Goal: Check status

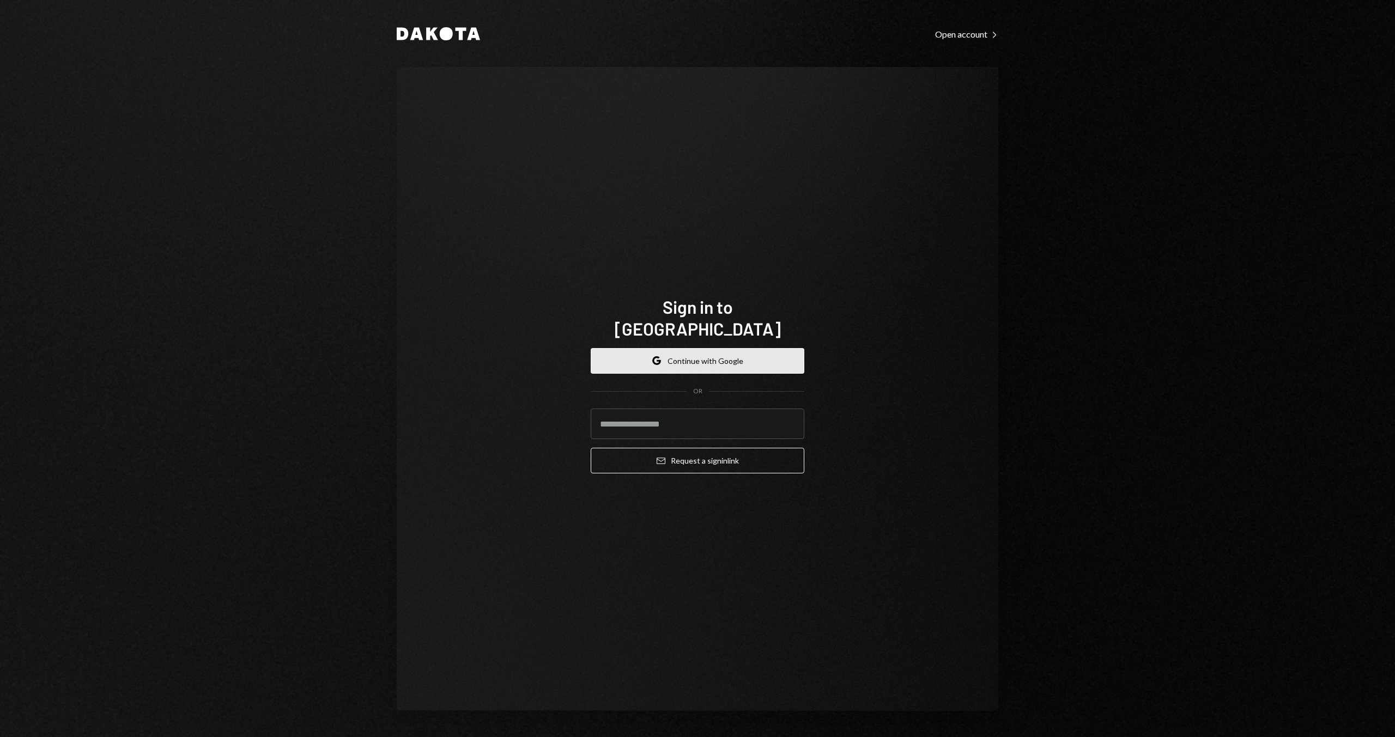
click at [772, 355] on button "Google Continue with Google" at bounding box center [698, 361] width 214 height 26
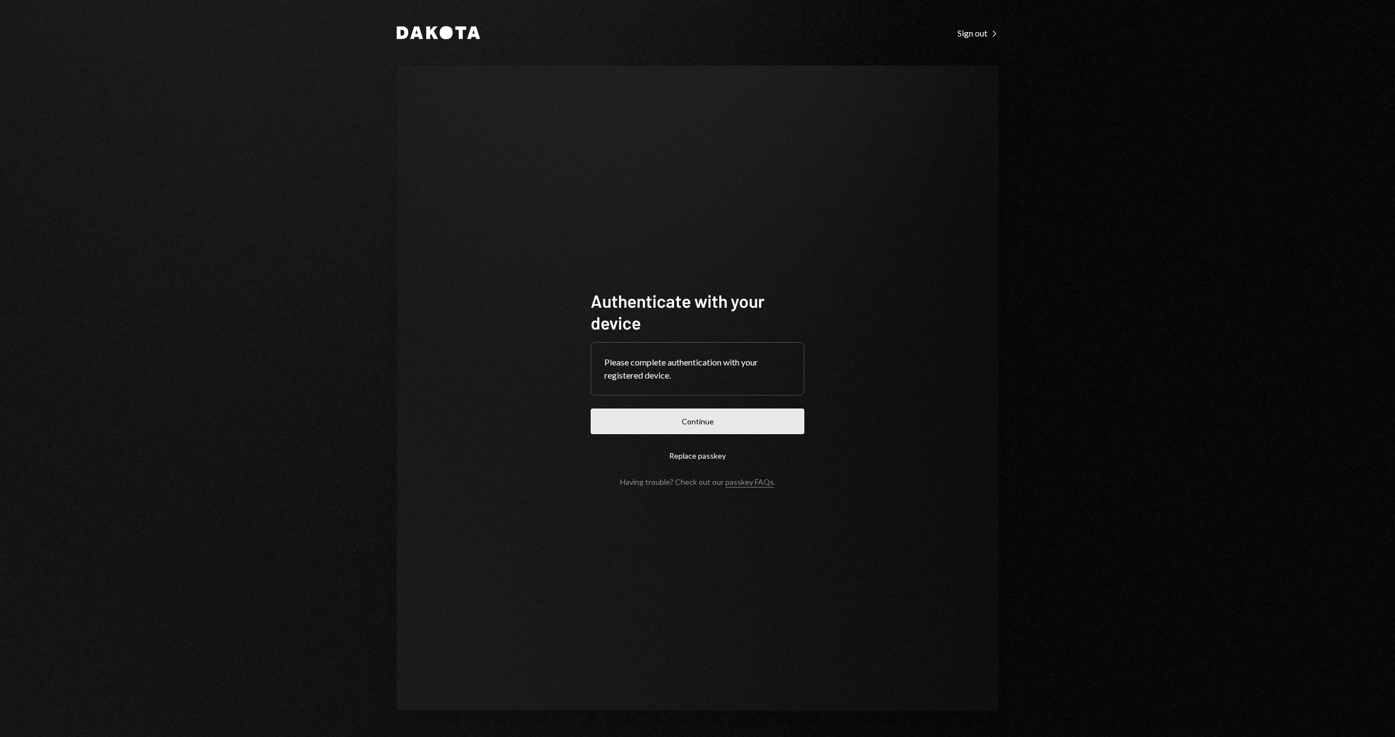
click at [640, 409] on button "Continue" at bounding box center [698, 422] width 214 height 26
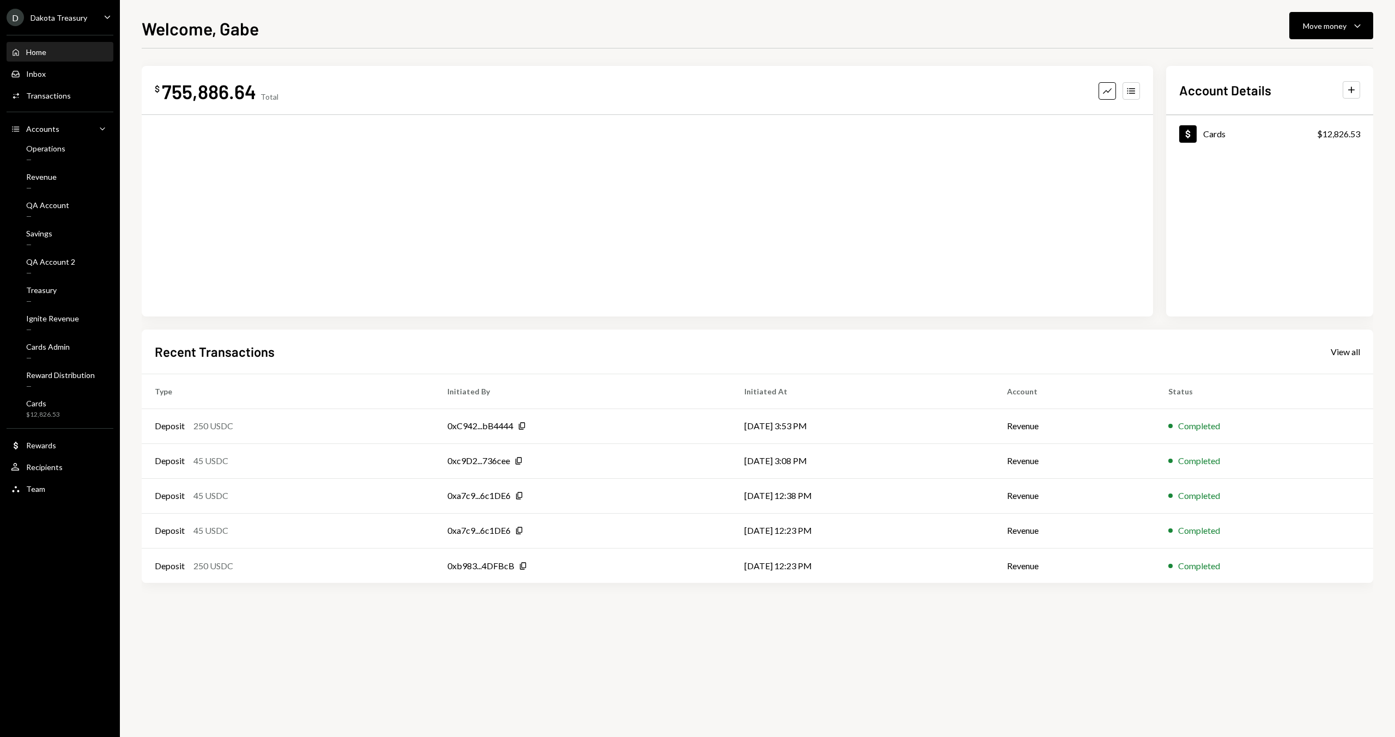
click at [275, 52] on div "$ 755,886.64 Total Graph Accounts Account Details Plus Dollar Cards $12,826.53 …" at bounding box center [758, 327] width 1232 height 557
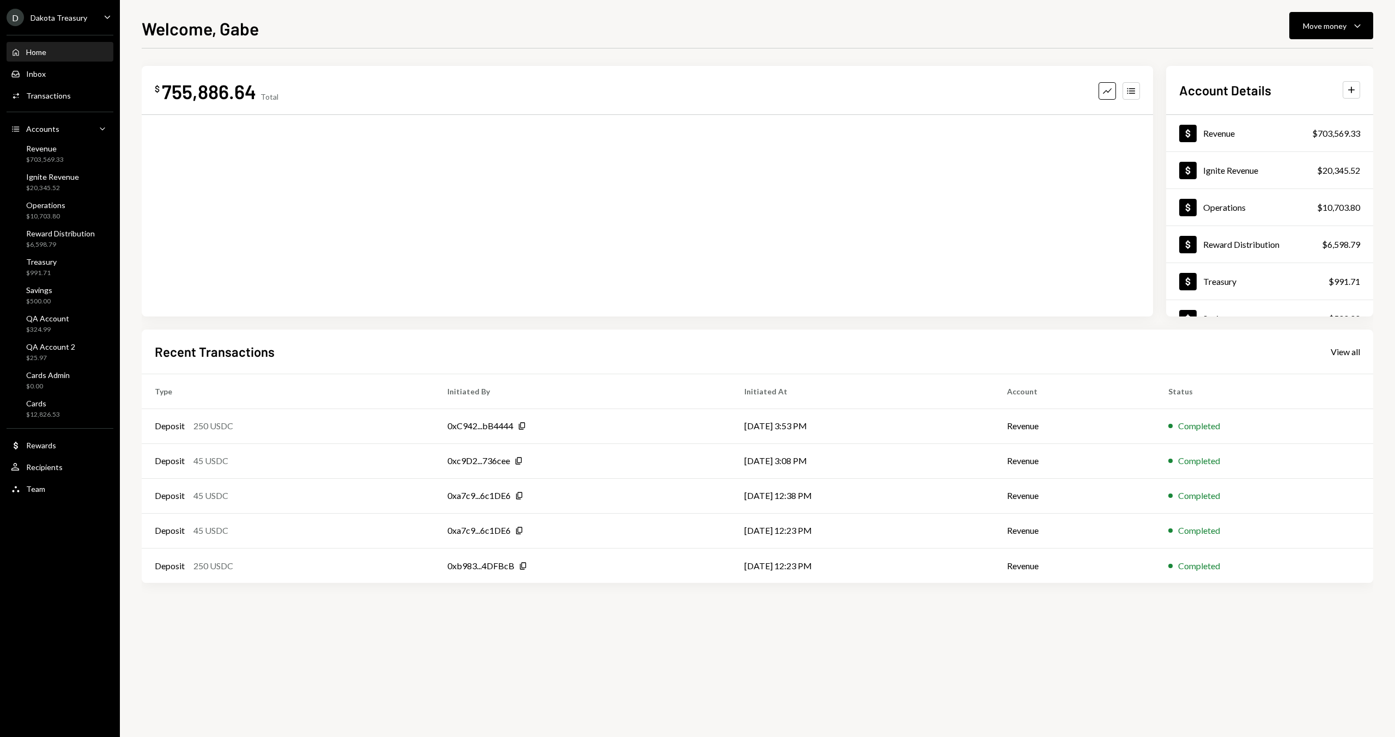
click at [184, 25] on h1 "Welcome, Gabe" at bounding box center [200, 28] width 117 height 22
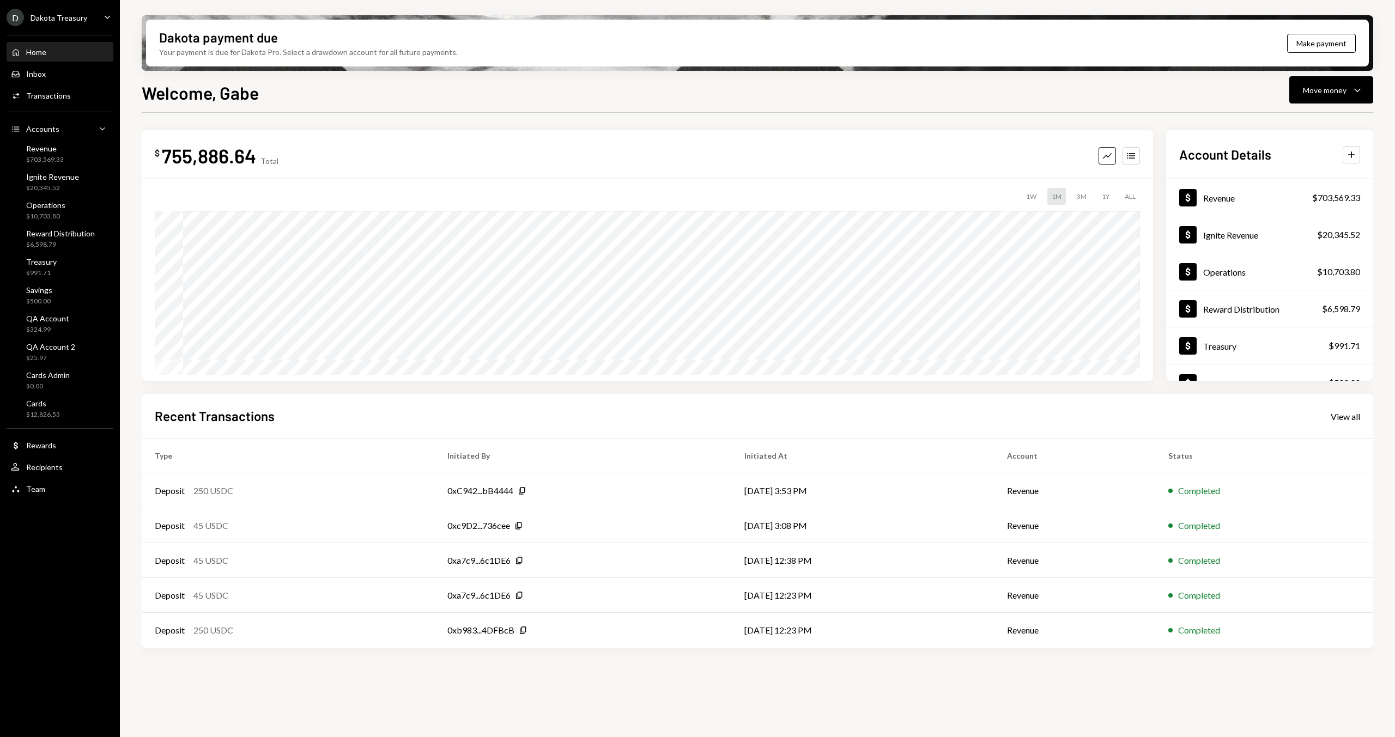
click at [618, 89] on div "Welcome, Gabe Move money Caret Down" at bounding box center [758, 92] width 1232 height 24
click at [58, 241] on div "$6,598.79" at bounding box center [60, 244] width 69 height 9
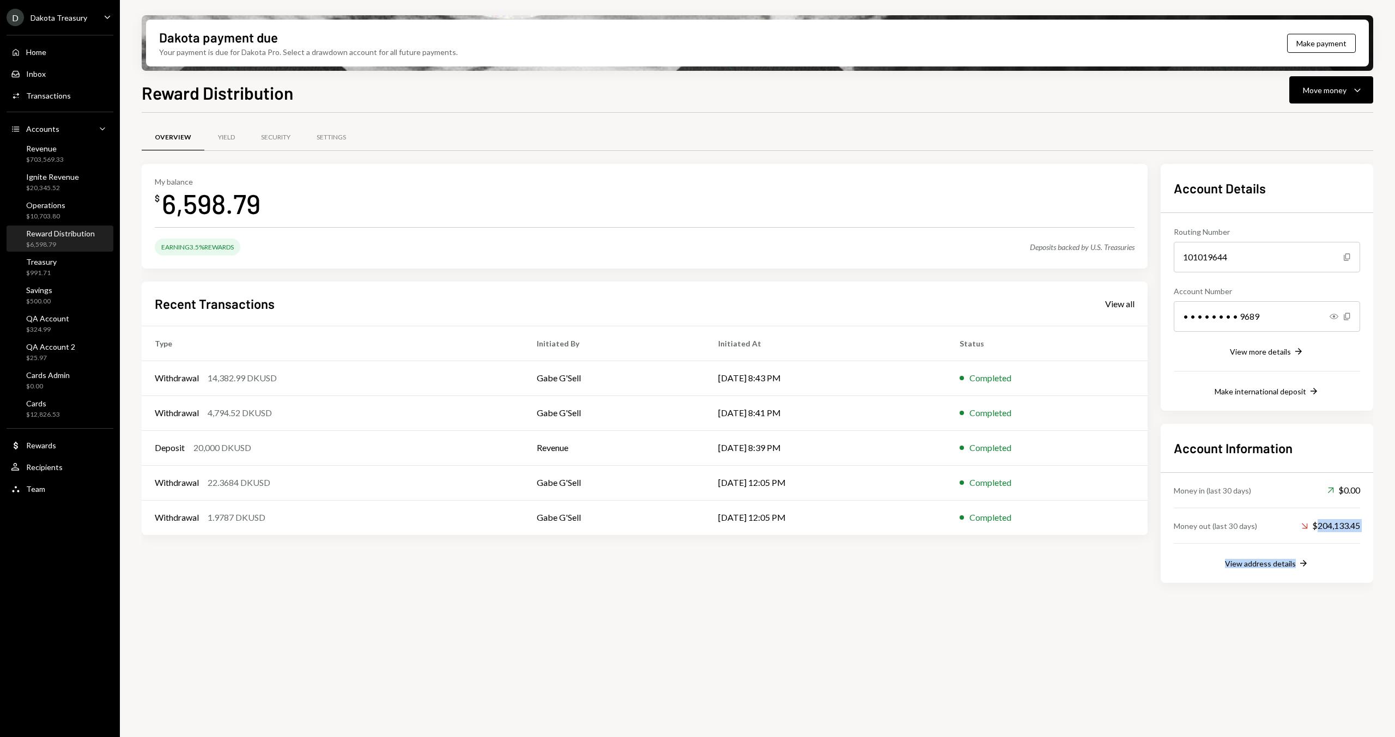
drag, startPoint x: 1314, startPoint y: 529, endPoint x: 1389, endPoint y: 522, distance: 75.6
click at [1390, 522] on div "Dakota payment due Your payment is due for Dakota Pro. Select a drawdown accoun…" at bounding box center [757, 368] width 1275 height 737
click at [1366, 534] on div "Account Information Money in (last 30 days) Up Right Arrow $0.00 Money out (las…" at bounding box center [1267, 503] width 213 height 159
click at [1354, 526] on div "Down Right Arrow $204,133.45" at bounding box center [1330, 525] width 59 height 13
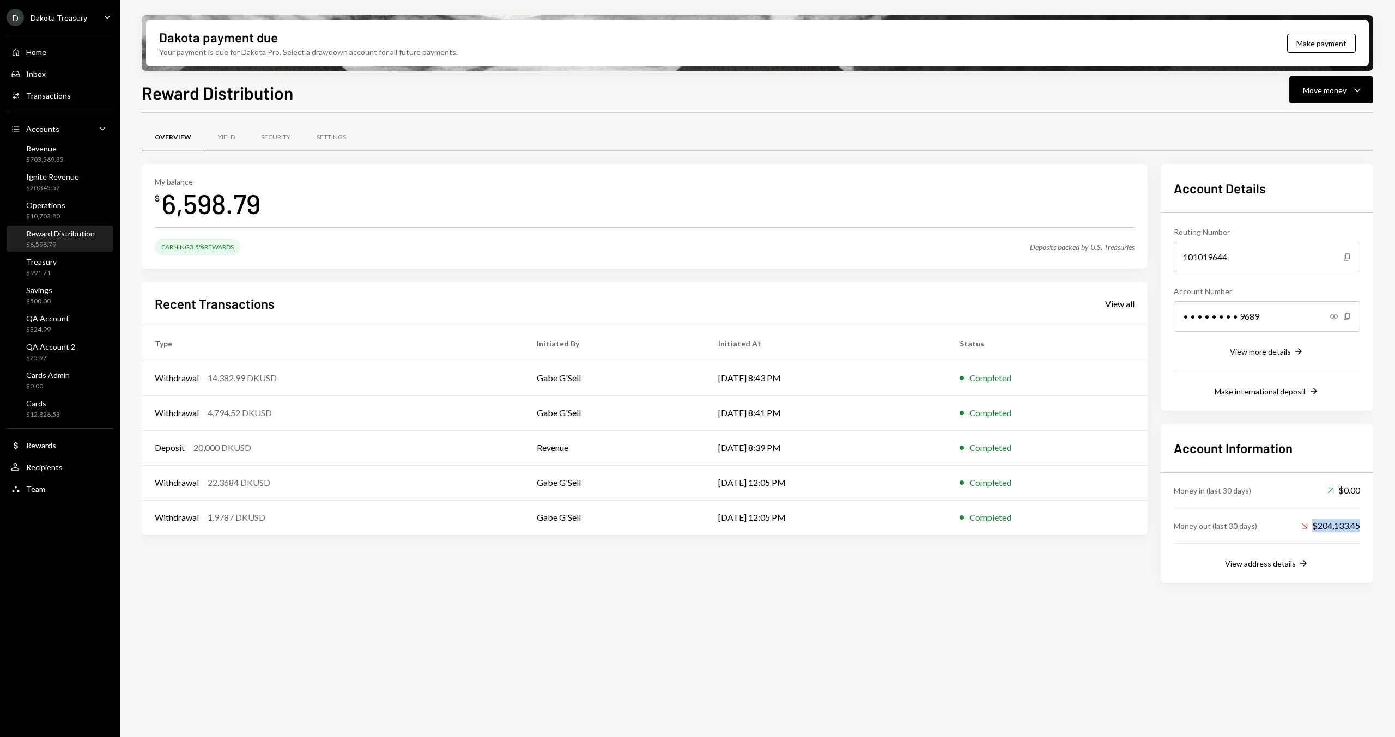
click at [1354, 526] on div "Down Right Arrow $204,133.45" at bounding box center [1330, 525] width 59 height 13
click at [1335, 538] on div "Money out (last 30 days) Down Right Arrow $204,133.45" at bounding box center [1267, 525] width 186 height 35
click at [1064, 246] on div "Deposits backed by U.S. Treasuries" at bounding box center [1082, 247] width 105 height 9
click at [1033, 246] on div "Deposits backed by U.S. Treasuries" at bounding box center [1082, 247] width 105 height 9
click at [272, 96] on h1 "Reward Distribution" at bounding box center [217, 93] width 151 height 22
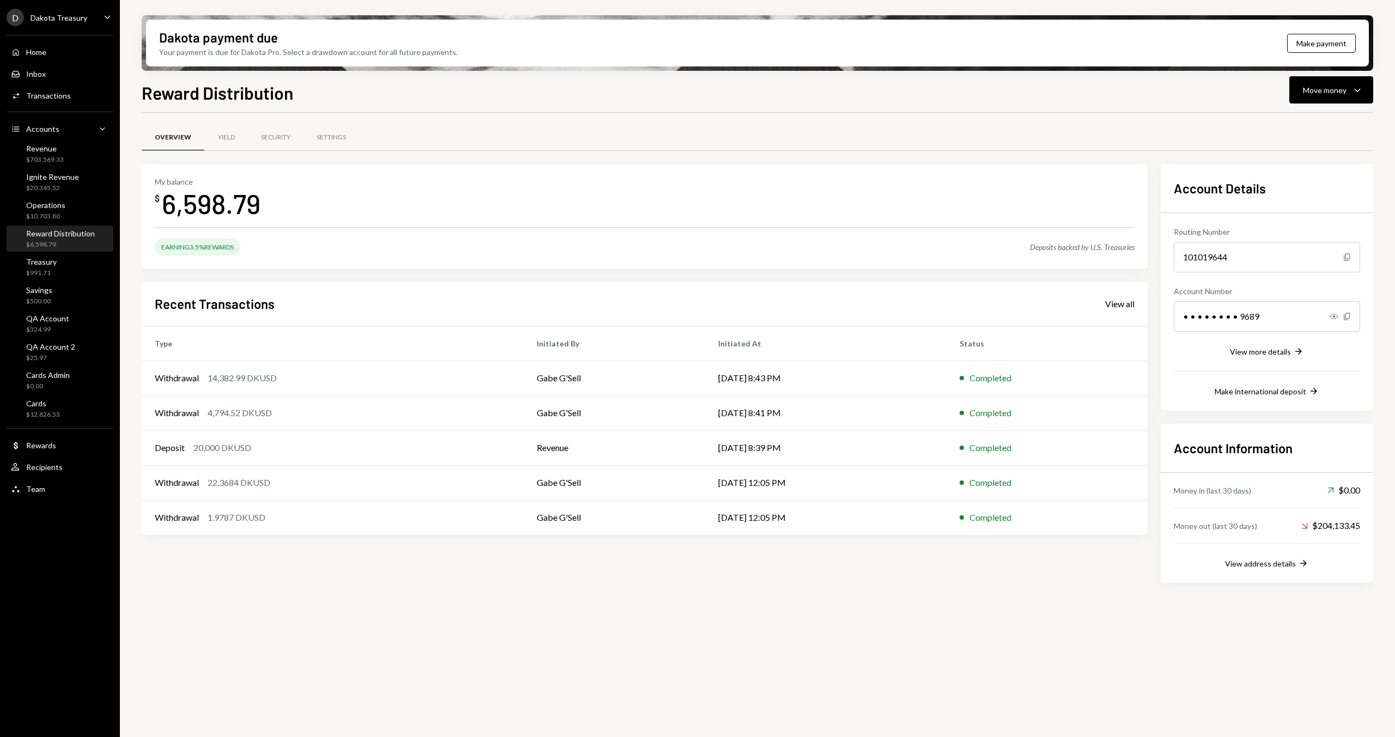
click at [154, 89] on h1 "Reward Distribution" at bounding box center [217, 93] width 151 height 22
click at [184, 100] on h1 "Reward Distribution" at bounding box center [217, 93] width 151 height 22
click at [57, 239] on div "Reward Distribution $6,598.79" at bounding box center [60, 239] width 69 height 21
click at [378, 156] on div "Overview Yield Security Settings" at bounding box center [758, 144] width 1232 height 40
click at [277, 156] on div "Overview Yield Security Settings" at bounding box center [758, 144] width 1232 height 40
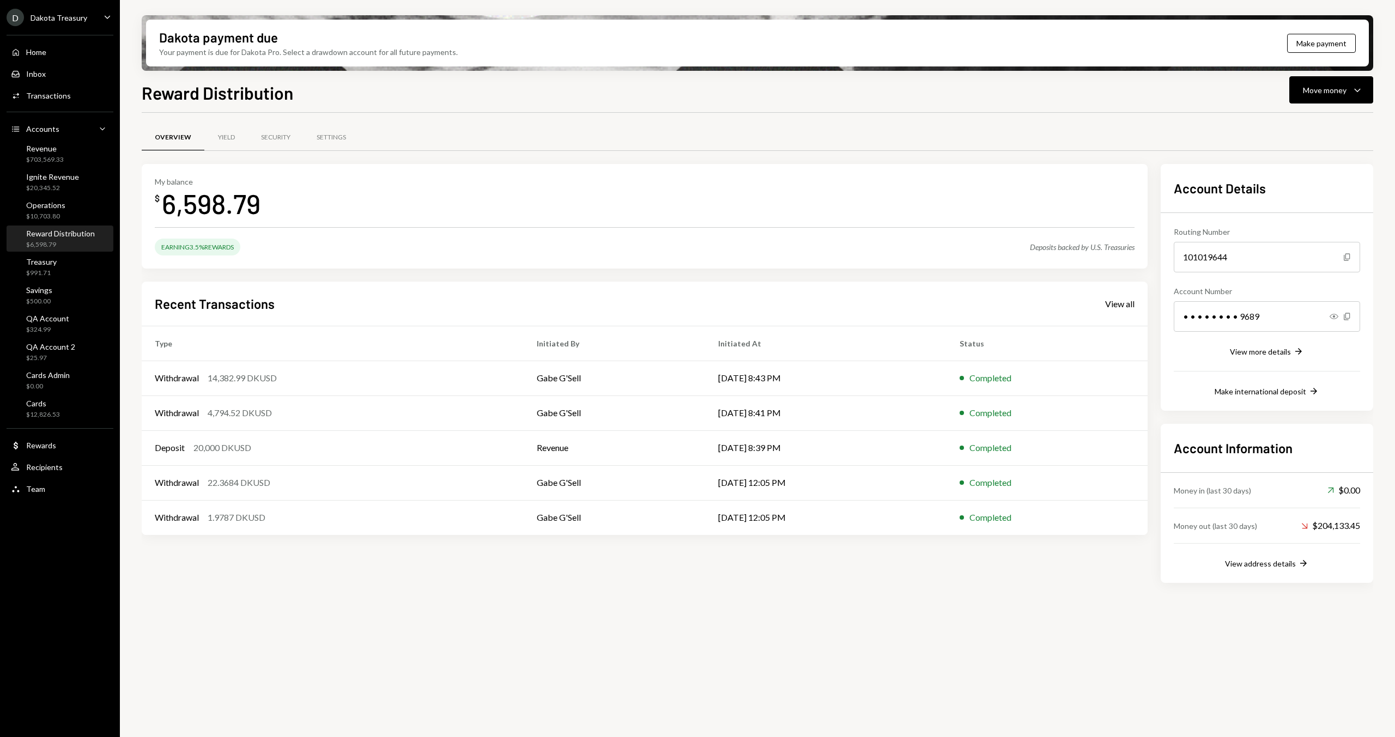
click at [75, 235] on div "Reward Distribution" at bounding box center [60, 233] width 69 height 9
click at [213, 140] on div "Yield" at bounding box center [226, 138] width 44 height 26
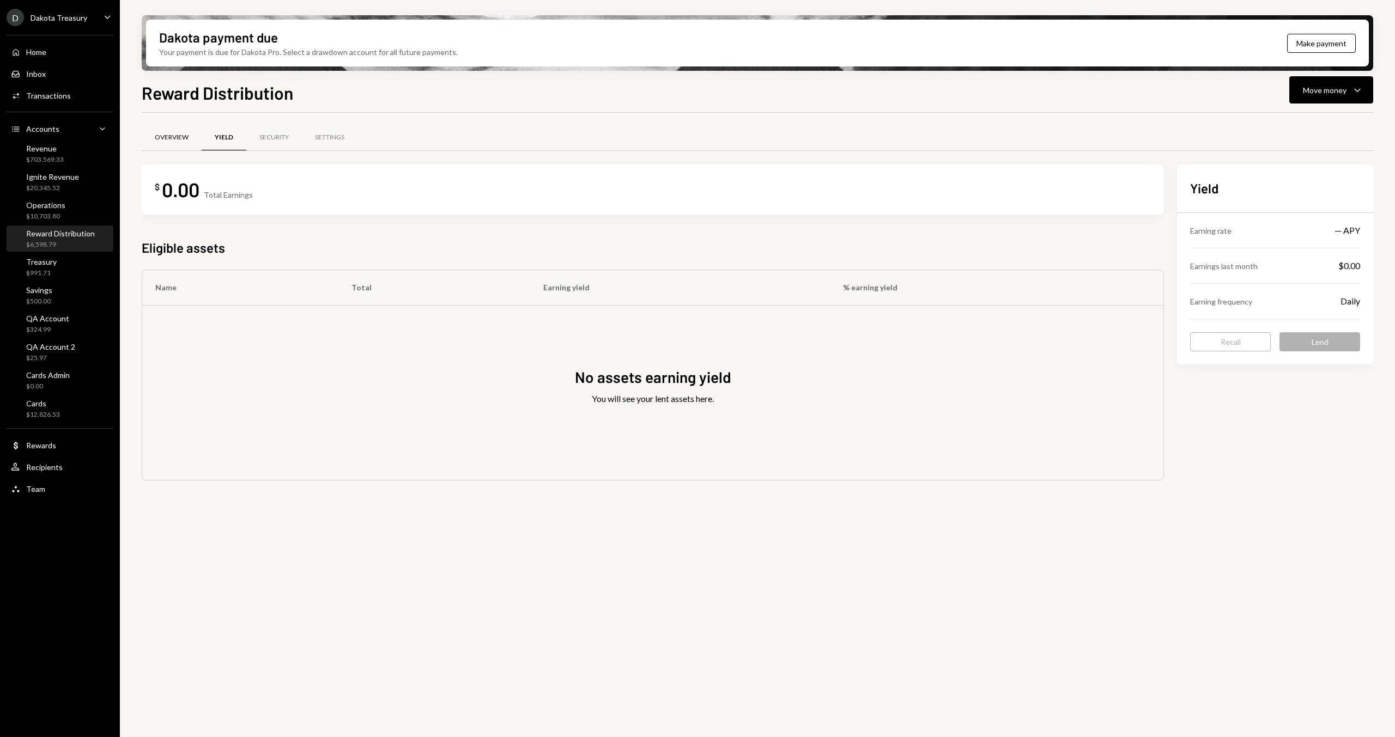
click at [173, 140] on div "Overview" at bounding box center [172, 137] width 34 height 9
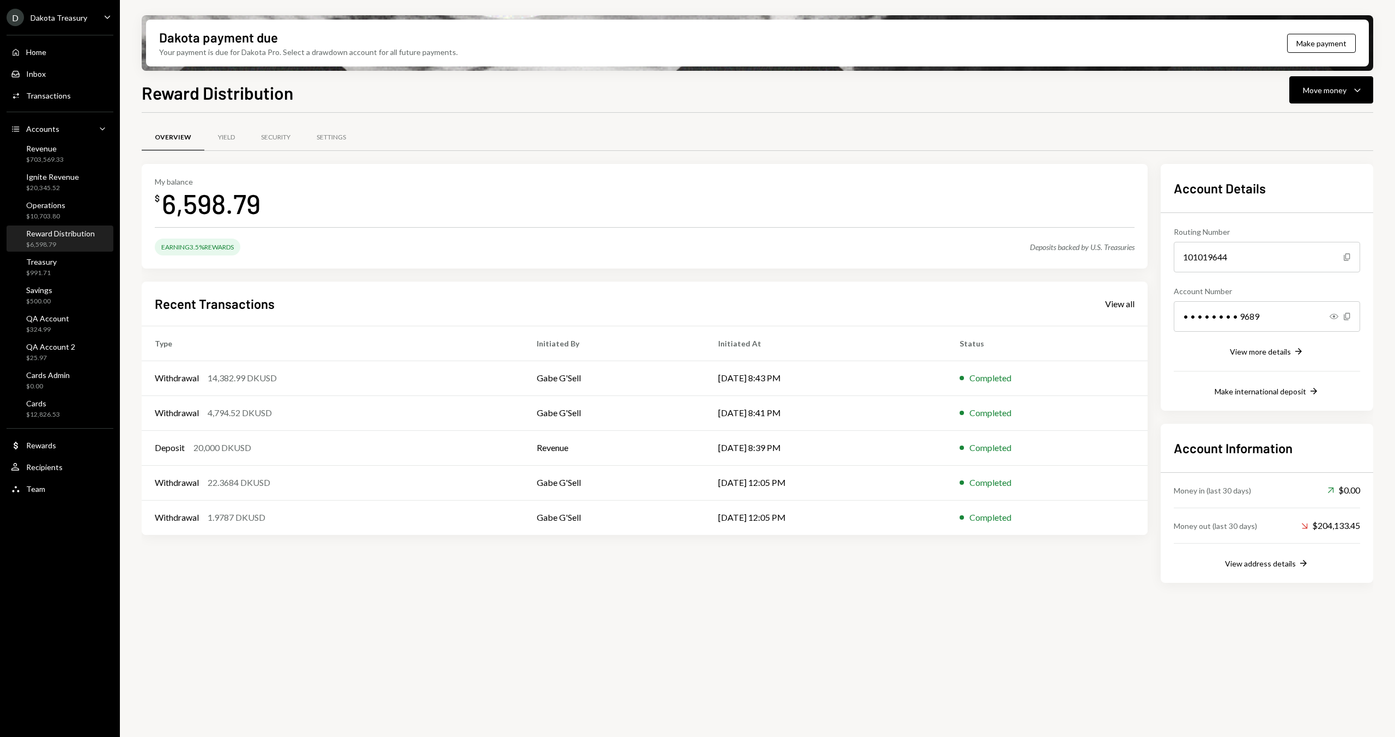
click at [353, 287] on div "Recent Transactions View all Type Initiated By Initiated At Status Withdrawal 1…" at bounding box center [645, 409] width 1006 height 254
click at [270, 278] on div "My balance $ 6,598.79 Earning 3.5% Rewards Deposits backed by U.S. Treasuries R…" at bounding box center [645, 373] width 1006 height 419
click at [198, 202] on div "6,598.79" at bounding box center [211, 203] width 99 height 34
click at [165, 203] on div "6,598.79" at bounding box center [211, 203] width 99 height 34
click at [54, 235] on div "Reward Distribution" at bounding box center [60, 233] width 69 height 9
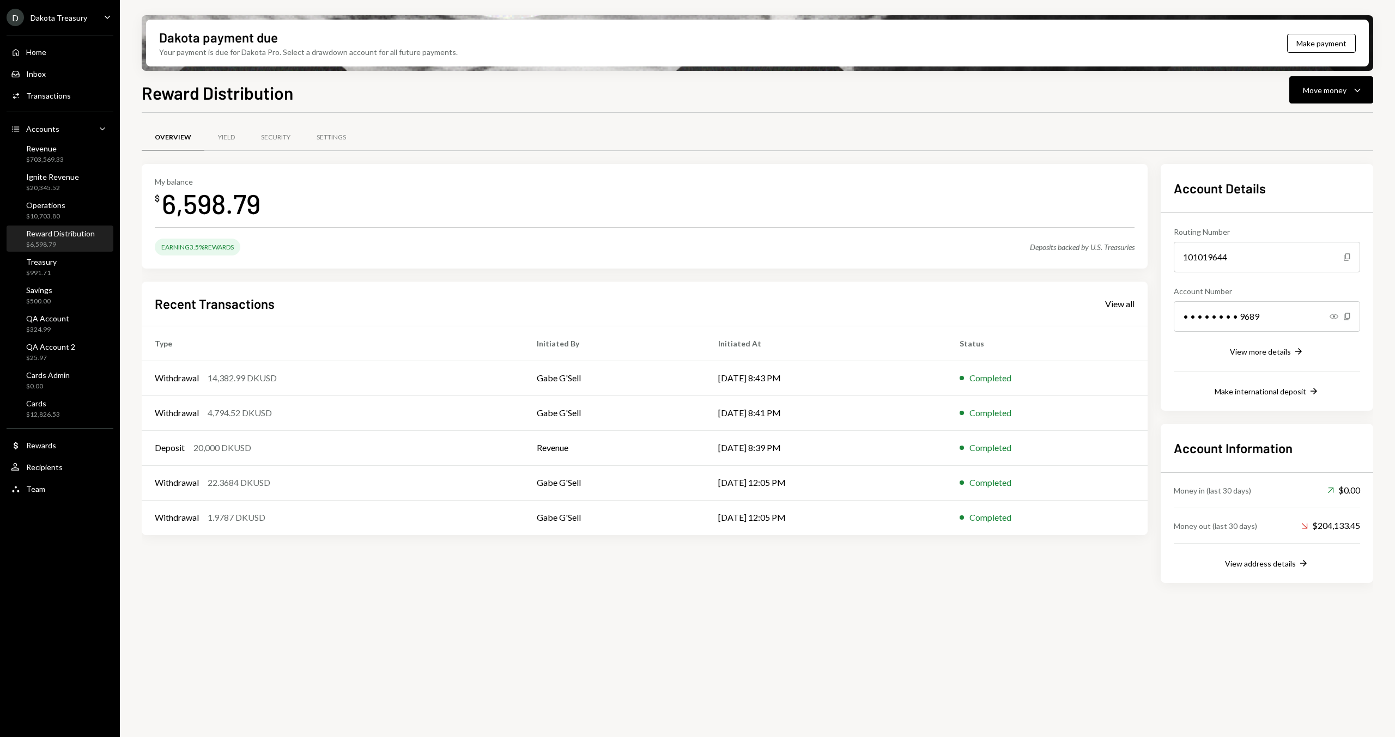
click at [258, 179] on div "My balance" at bounding box center [208, 181] width 106 height 9
click at [48, 100] on div "Activities Transactions" at bounding box center [41, 96] width 60 height 10
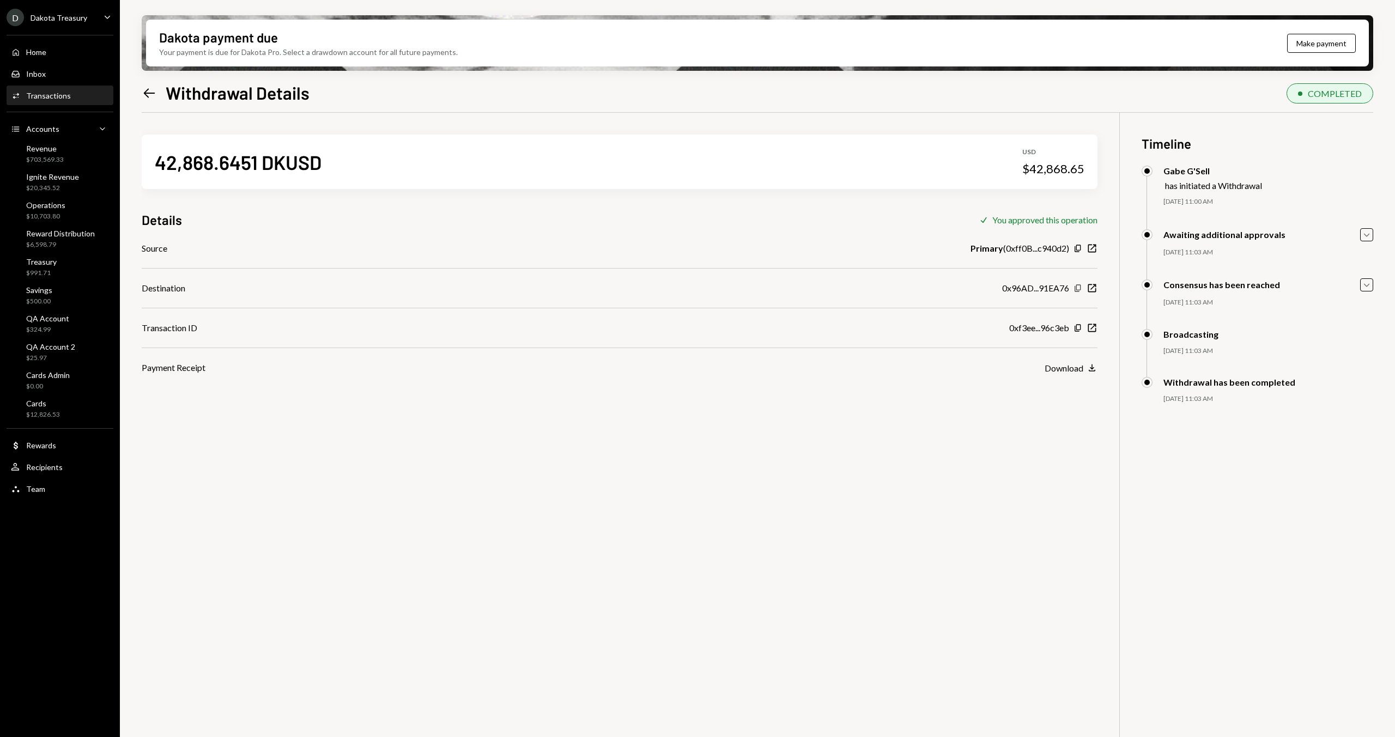
click at [1078, 286] on icon "Copy" at bounding box center [1078, 288] width 9 height 9
drag, startPoint x: 374, startPoint y: 128, endPoint x: 179, endPoint y: 108, distance: 196.1
click at [374, 128] on div "42,868.6451 DKUSD USD $42,868.65 Details Check You approved this operation Sour…" at bounding box center [620, 244] width 956 height 262
click at [182, 95] on h1 "Withdrawal Details" at bounding box center [238, 93] width 144 height 22
drag, startPoint x: 362, startPoint y: 107, endPoint x: 353, endPoint y: 107, distance: 9.3
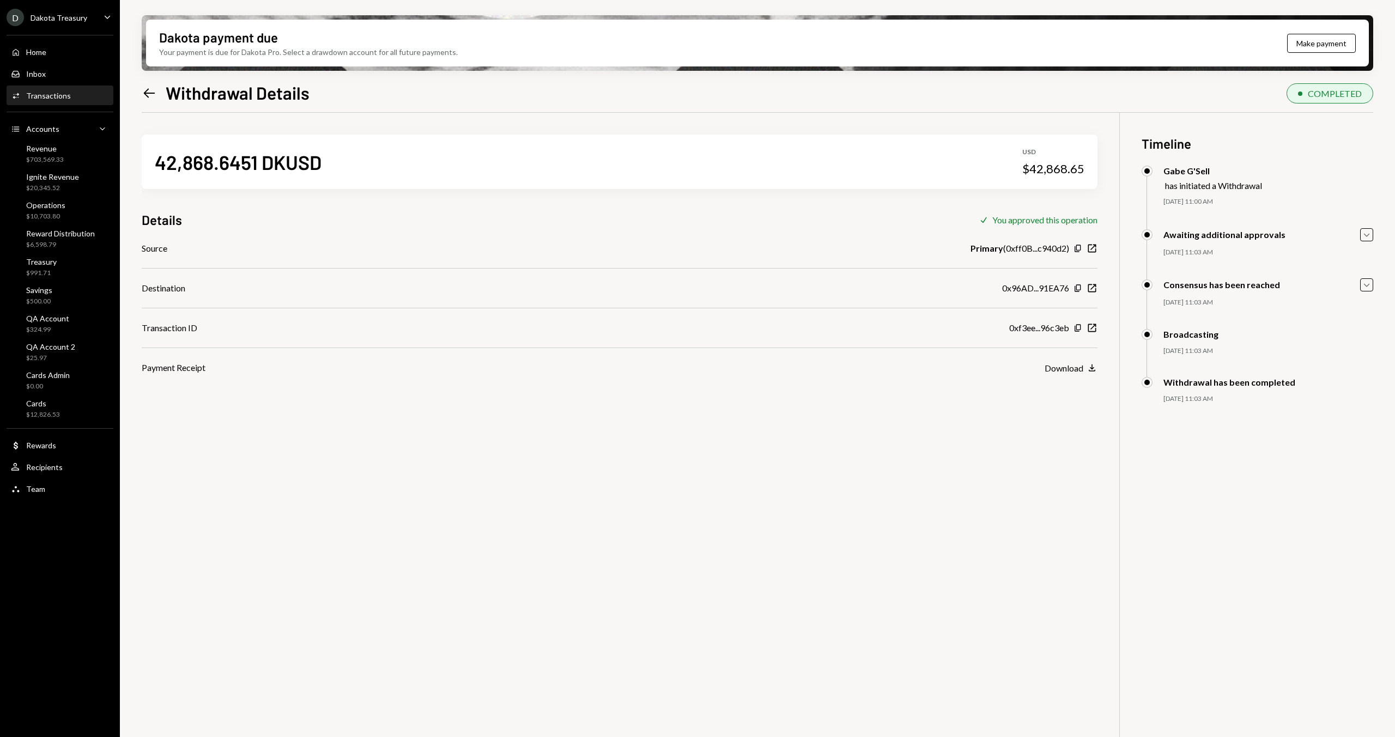
click at [362, 107] on div "Left Arrow Withdrawal Details COMPLETED 42,868.6451 DKUSD USD $42,868.65 Detail…" at bounding box center [758, 441] width 1232 height 722
click at [168, 94] on h1 "Withdrawal Details" at bounding box center [238, 93] width 144 height 22
click at [173, 91] on h1 "Withdrawal Details" at bounding box center [238, 93] width 144 height 22
